Goal: Task Accomplishment & Management: Manage account settings

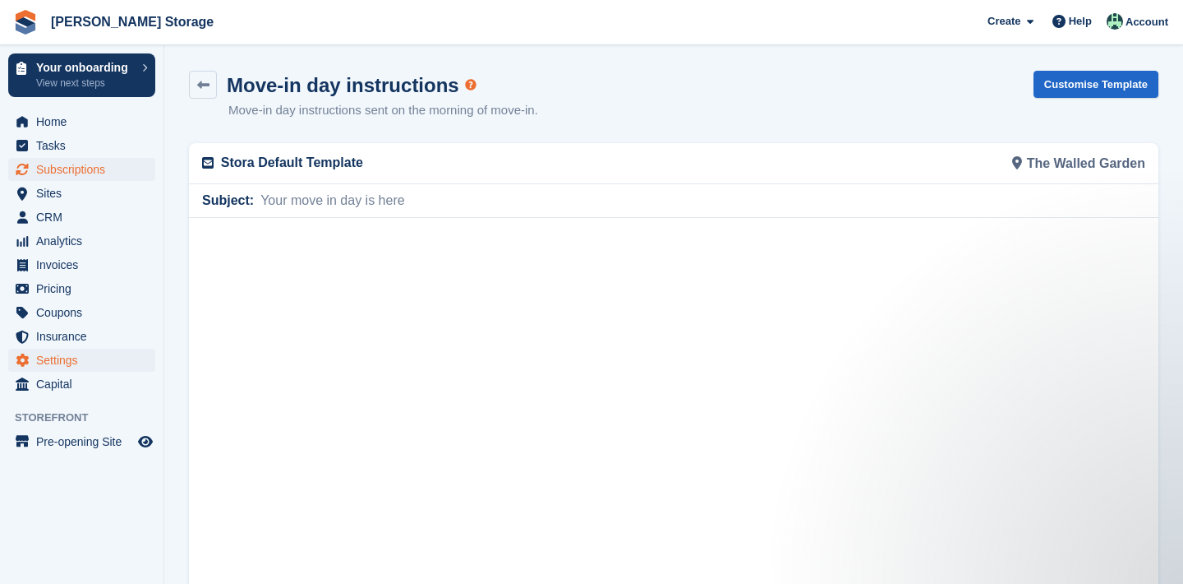
click at [53, 159] on span "Subscriptions" at bounding box center [85, 169] width 99 height 23
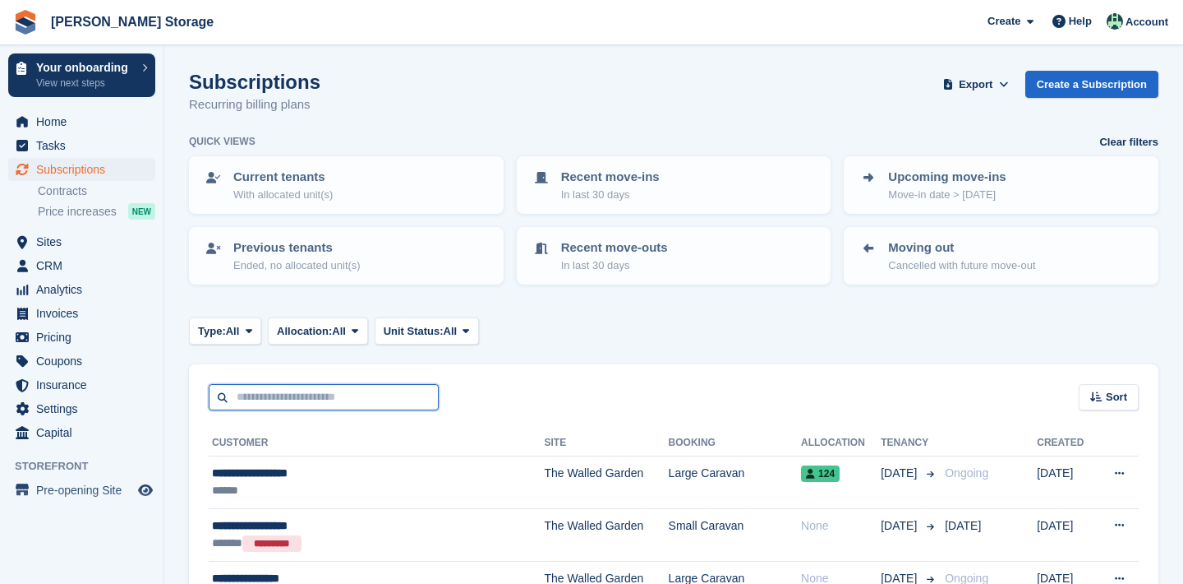
click at [247, 399] on input "text" at bounding box center [324, 397] width 230 height 27
type input "****"
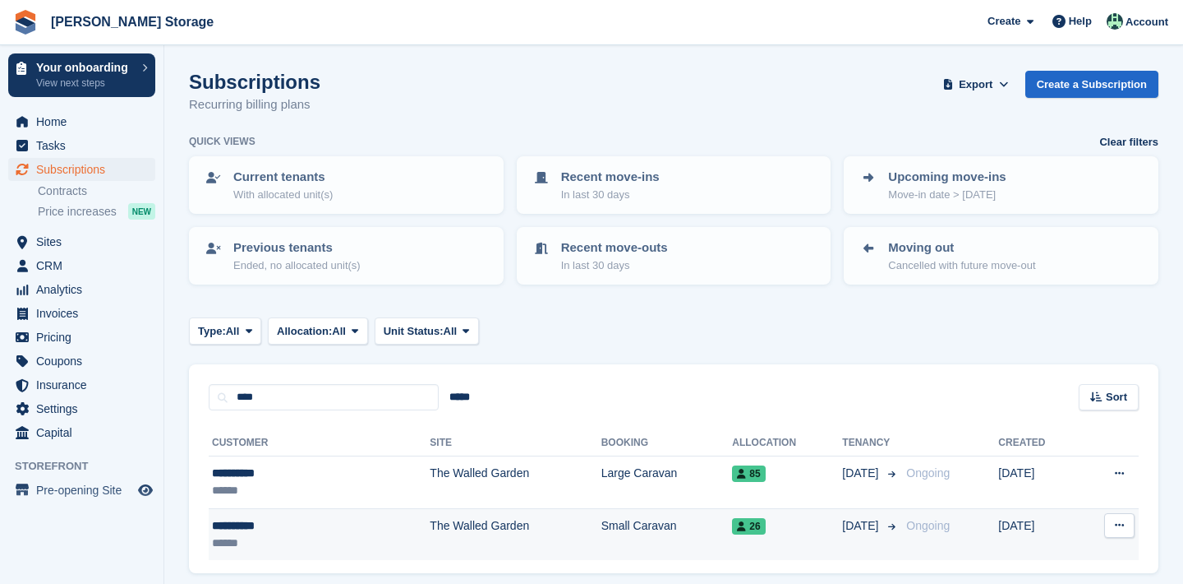
click at [1110, 517] on button at bounding box center [1120, 525] width 30 height 25
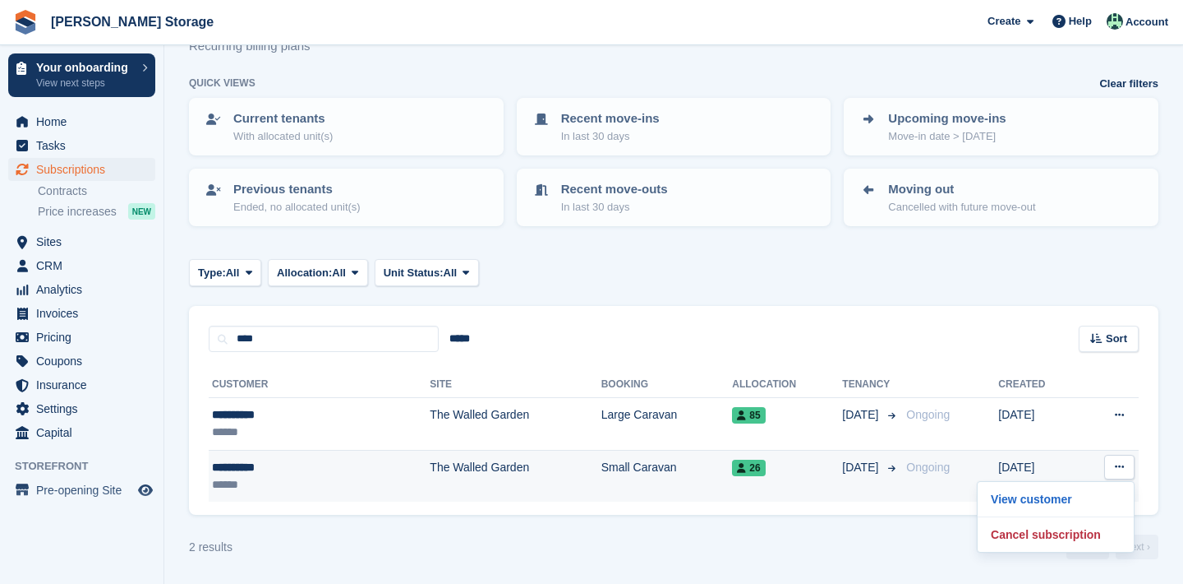
scroll to position [57, 0]
click at [1041, 539] on p "Cancel subscription" at bounding box center [1056, 535] width 143 height 21
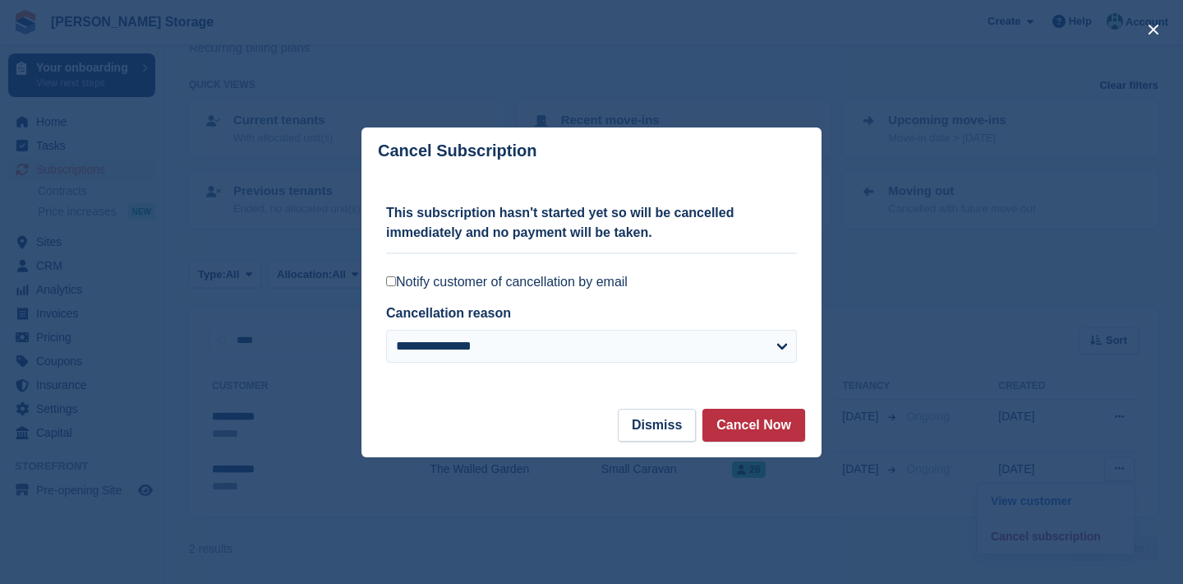
click at [584, 284] on label "Notify customer of cancellation by email" at bounding box center [591, 282] width 411 height 16
click at [724, 436] on button "Cancel Now" at bounding box center [754, 424] width 103 height 33
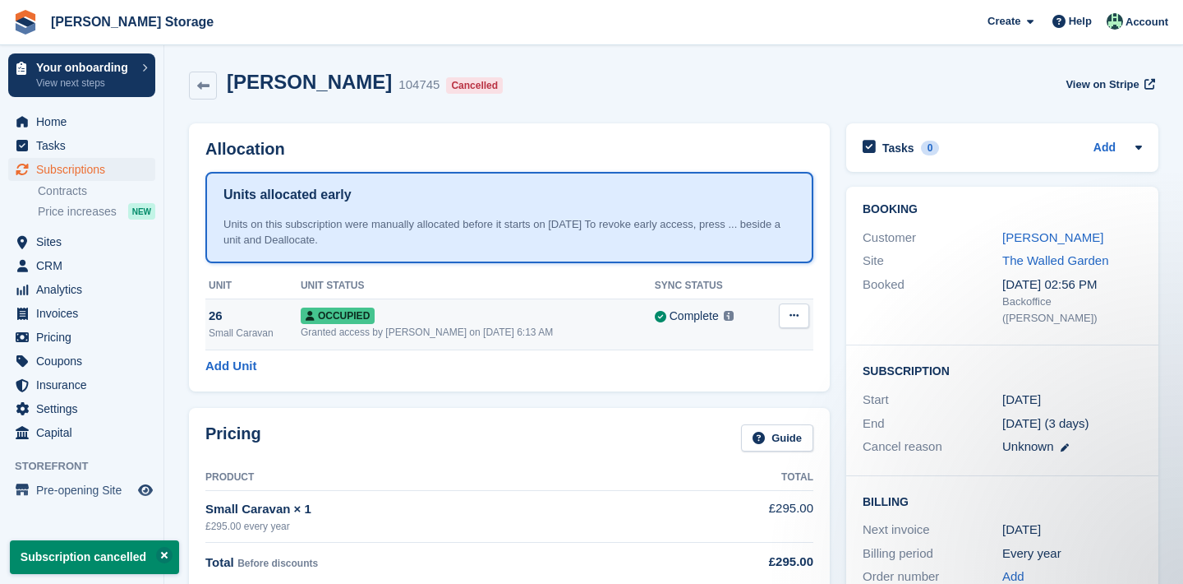
click at [796, 325] on button at bounding box center [794, 315] width 30 height 25
click at [770, 413] on p "Deallocate" at bounding box center [730, 404] width 143 height 21
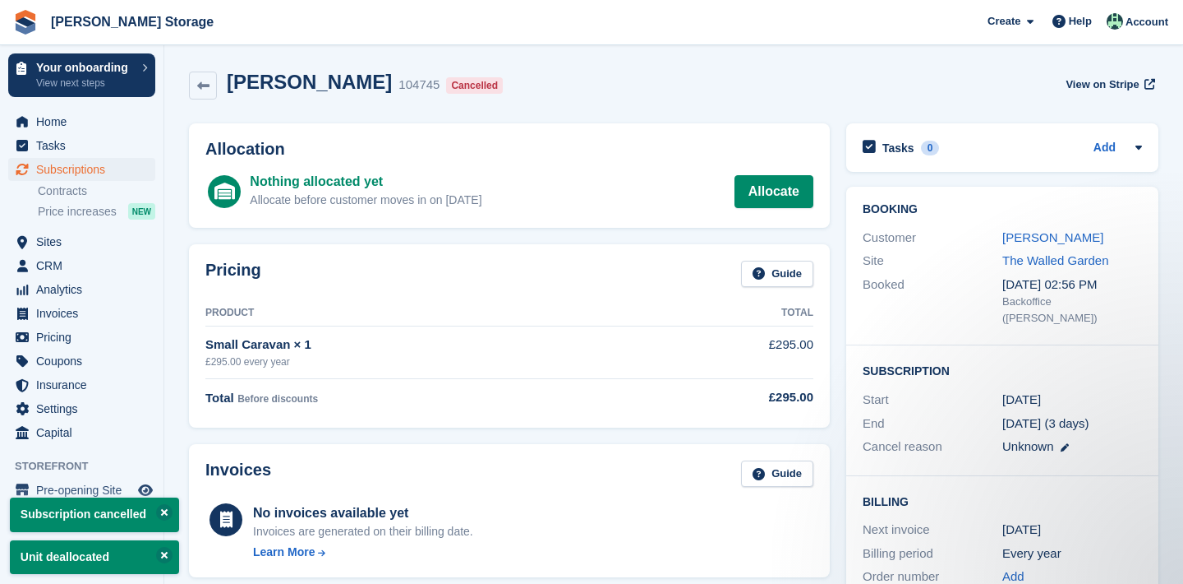
click at [1065, 238] on div "[PERSON_NAME]" at bounding box center [1073, 237] width 140 height 19
click at [1057, 238] on link "[PERSON_NAME]" at bounding box center [1053, 237] width 101 height 14
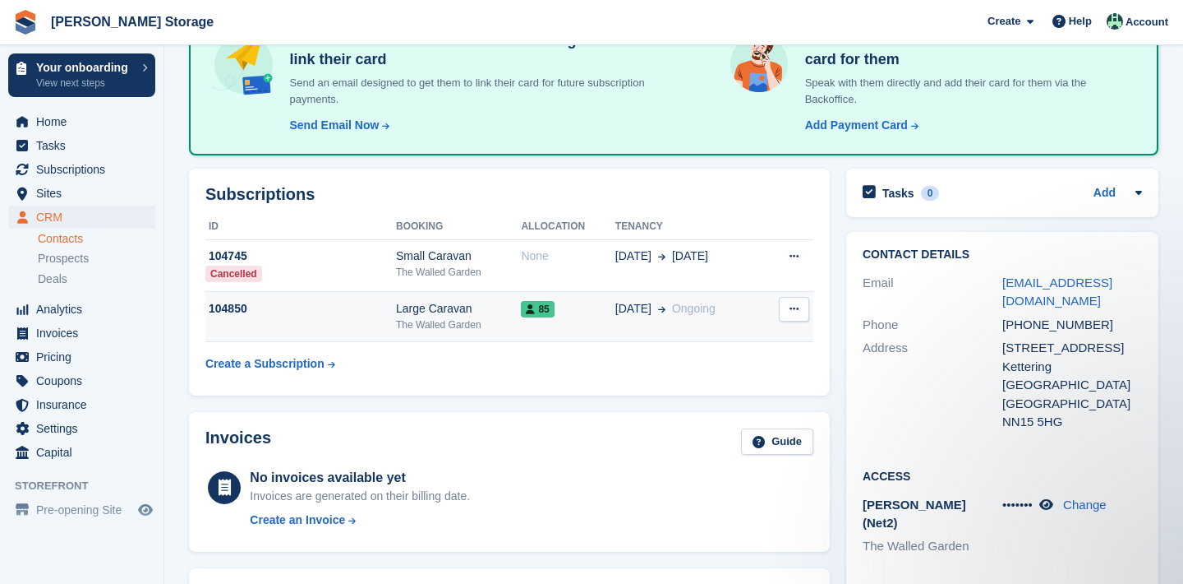
scroll to position [145, 0]
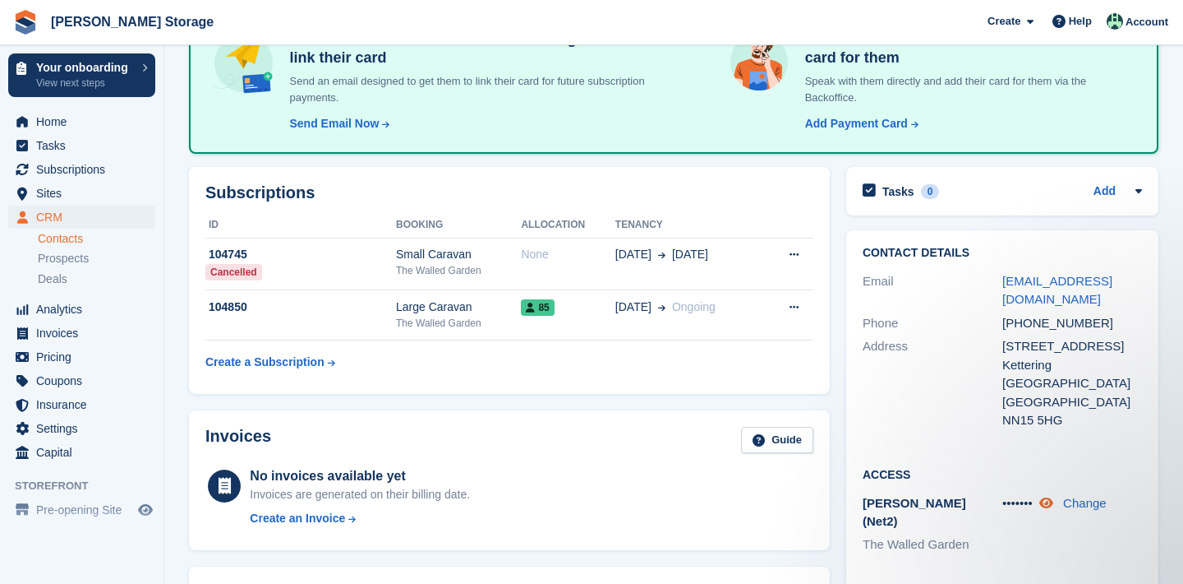
click at [1054, 496] on icon at bounding box center [1047, 502] width 14 height 12
